Goal: Transaction & Acquisition: Book appointment/travel/reservation

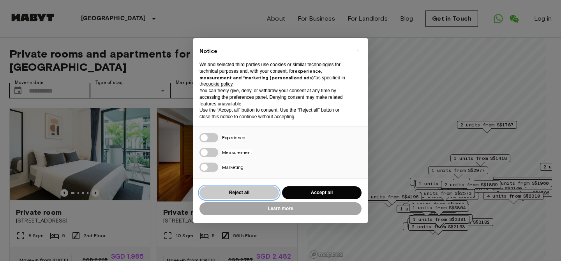
click at [244, 193] on button "Reject all" at bounding box center [238, 192] width 79 height 13
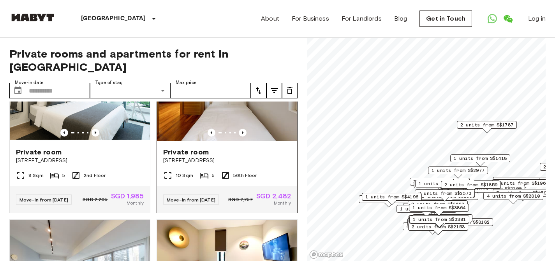
scroll to position [63, 0]
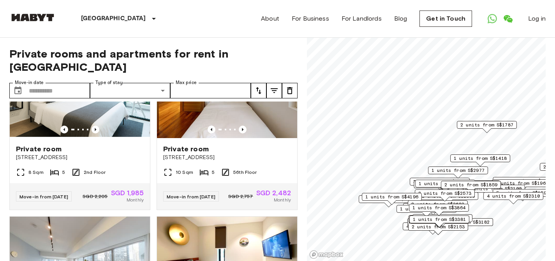
click at [463, 185] on span "2 units from S$1859" at bounding box center [470, 184] width 53 height 7
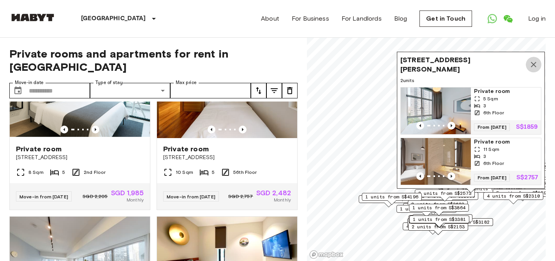
click at [534, 60] on icon "Map marker" at bounding box center [533, 64] width 9 height 9
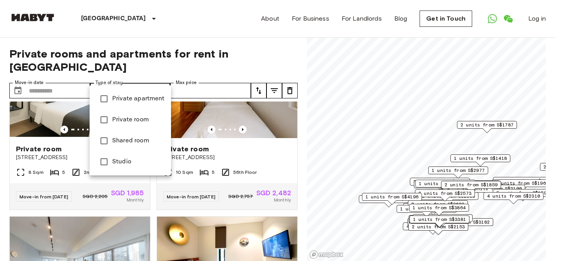
click at [139, 104] on li "Private apartment" at bounding box center [130, 98] width 81 height 21
type input "**********"
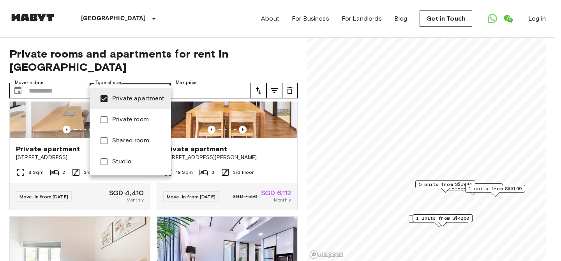
click at [294, 56] on div at bounding box center [280, 130] width 561 height 261
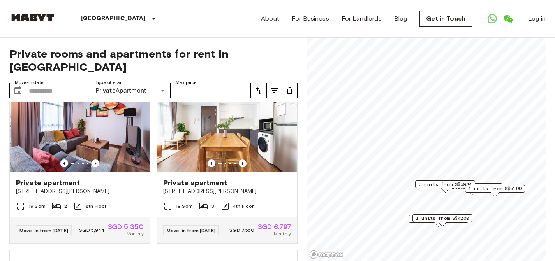
scroll to position [374, 0]
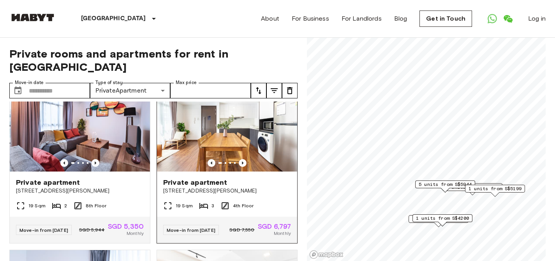
click at [205, 205] on div "3" at bounding box center [206, 205] width 15 height 9
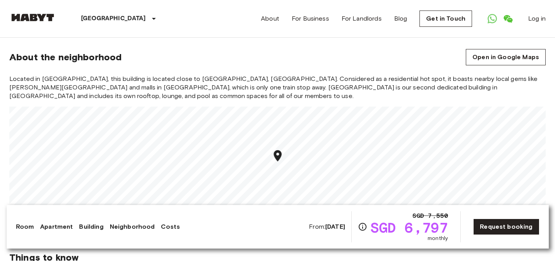
scroll to position [685, 0]
